Goal: Navigation & Orientation: Find specific page/section

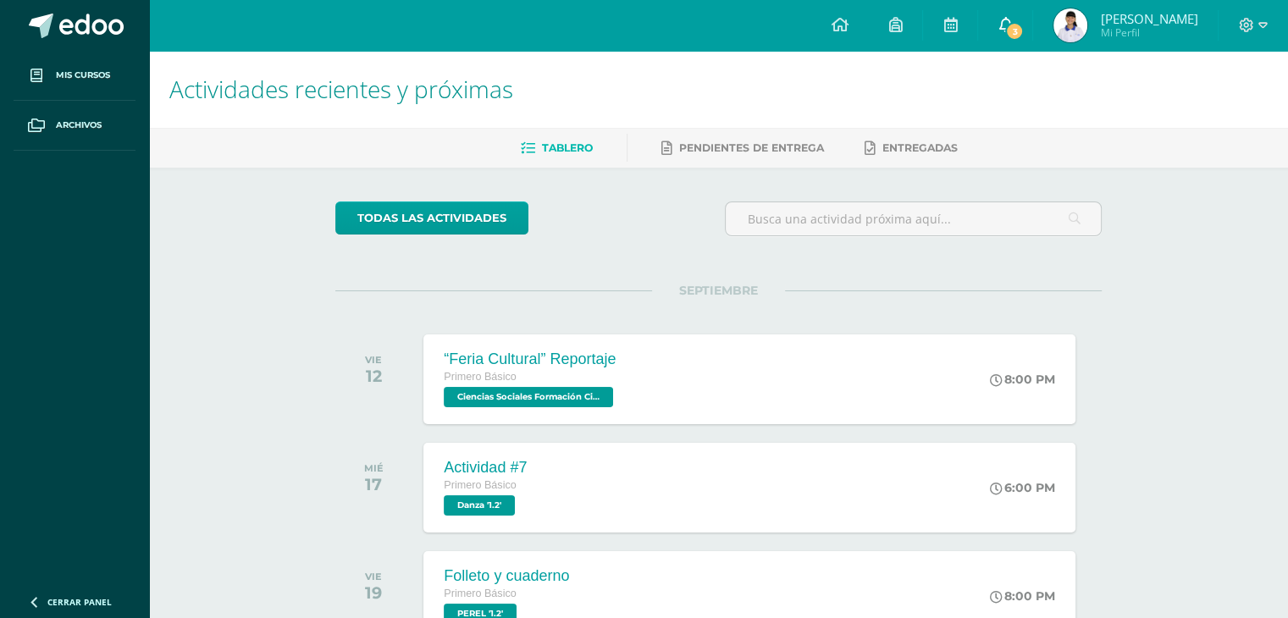
click at [1010, 30] on span "3" at bounding box center [1014, 31] width 19 height 19
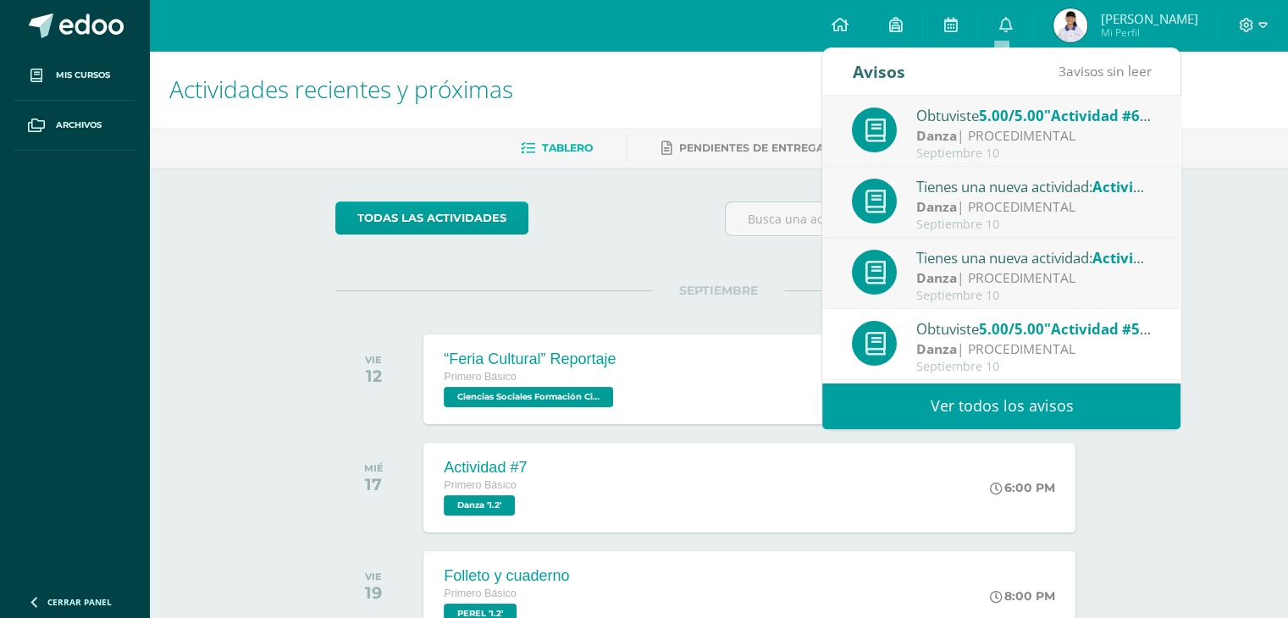
click at [1010, 418] on link "Ver todos los avisos" at bounding box center [1001, 406] width 358 height 47
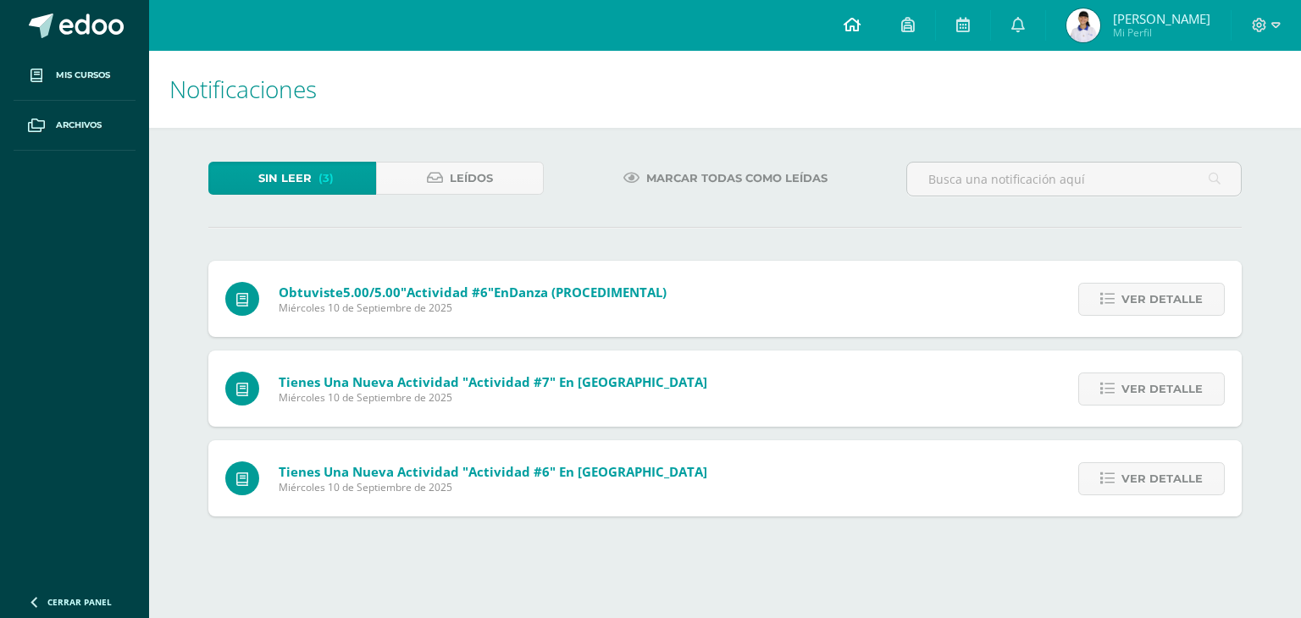
click at [850, 28] on icon at bounding box center [852, 24] width 17 height 15
